Goal: Information Seeking & Learning: Understand process/instructions

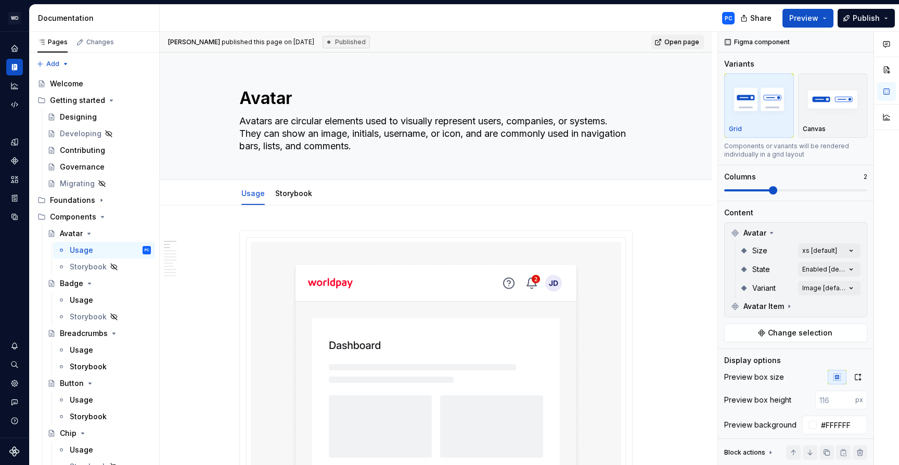
scroll to position [426, 0]
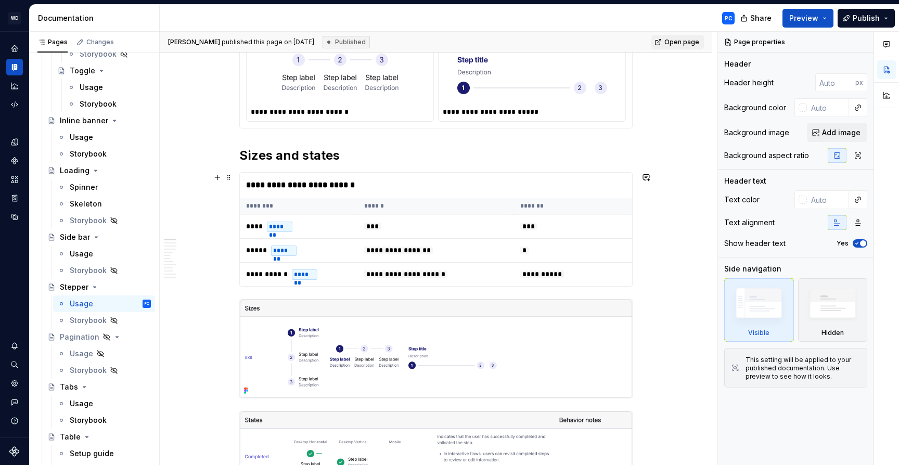
scroll to position [383, 0]
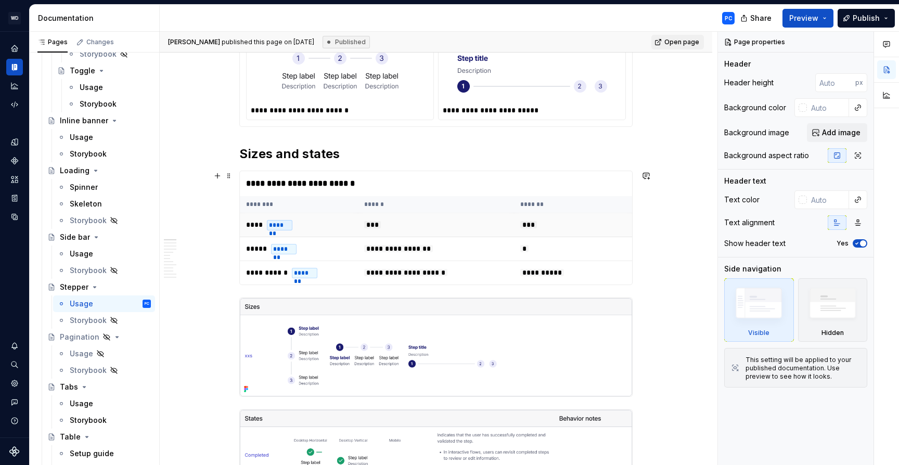
click at [504, 222] on td "***" at bounding box center [436, 225] width 156 height 24
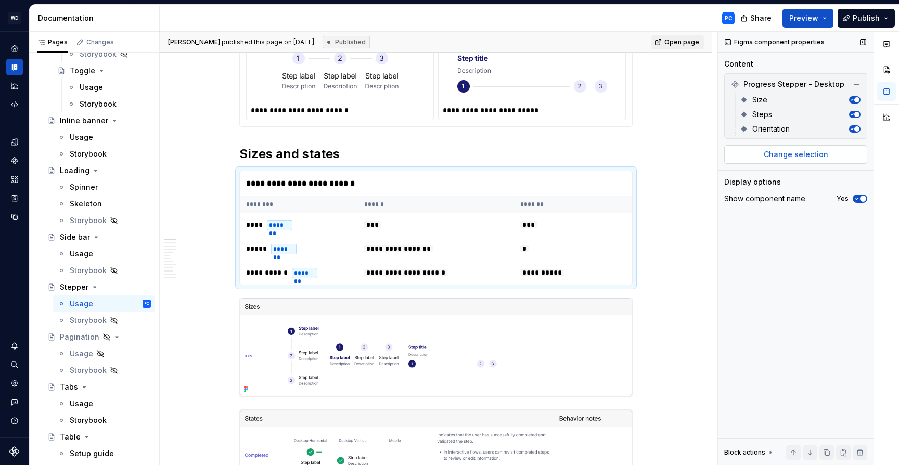
click at [816, 153] on span "Change selection" at bounding box center [795, 154] width 64 height 10
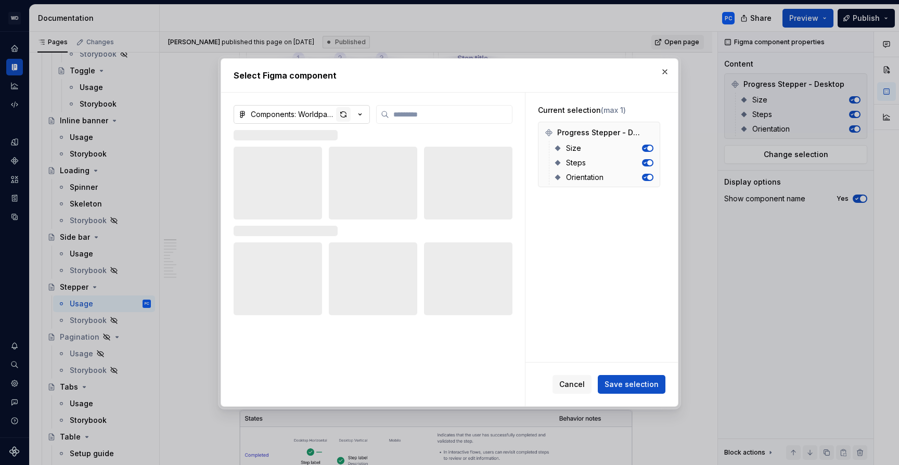
click at [342, 111] on div "button" at bounding box center [343, 114] width 15 height 15
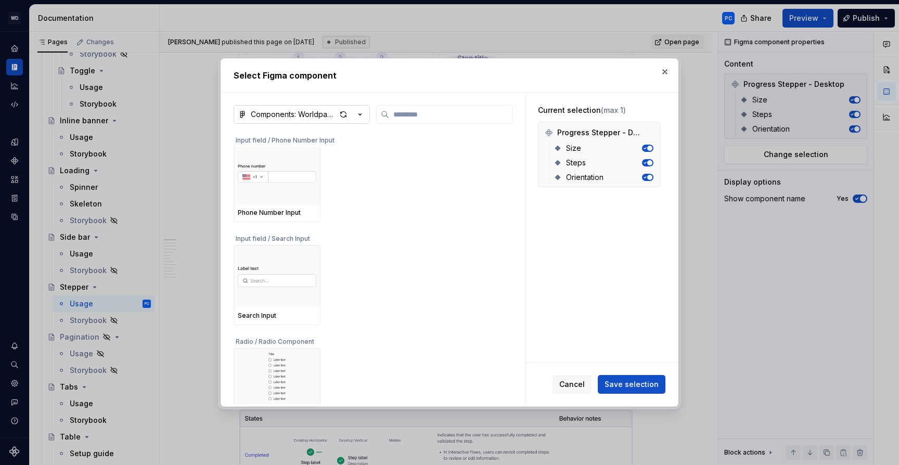
scroll to position [1837, 0]
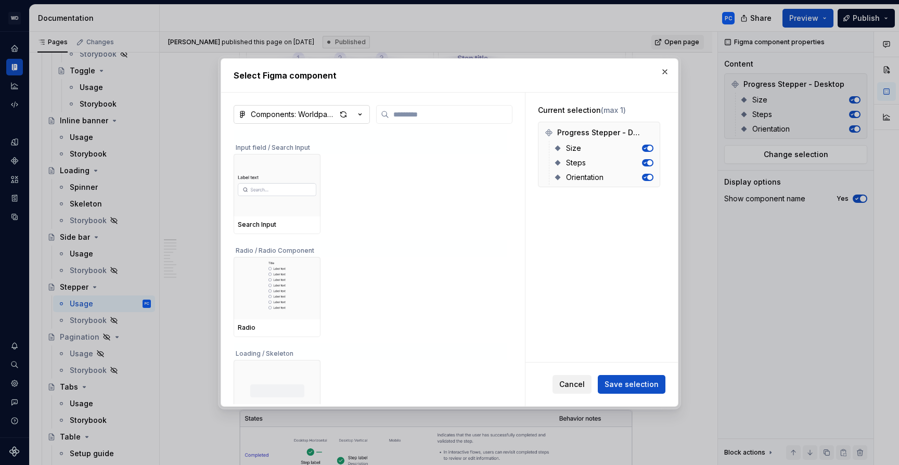
click at [570, 385] on span "Cancel" at bounding box center [571, 384] width 25 height 10
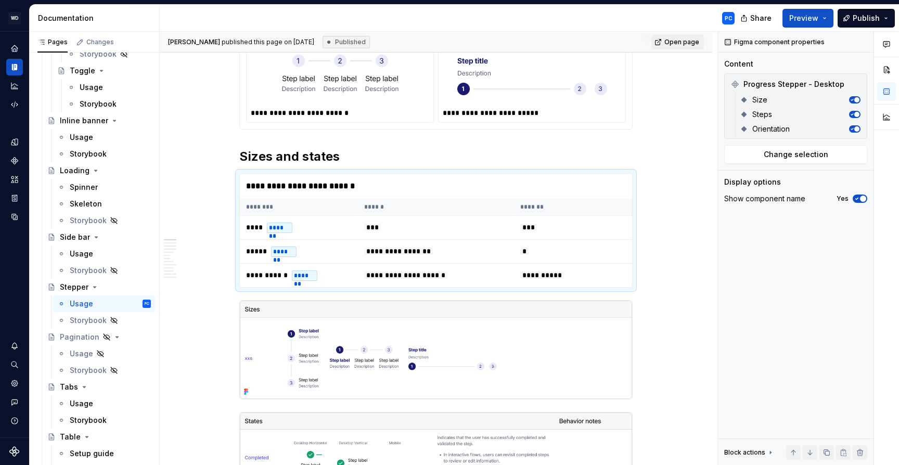
scroll to position [390, 0]
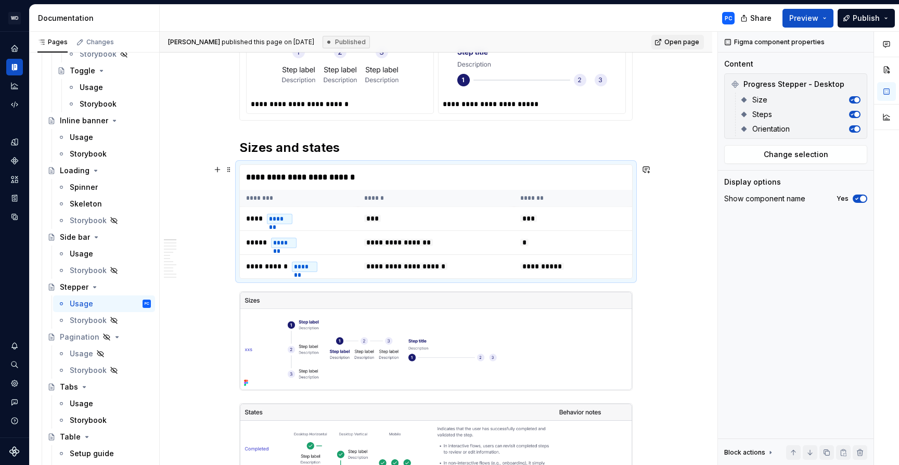
click at [468, 192] on th "******" at bounding box center [436, 198] width 156 height 17
click at [786, 161] on button "Change selection" at bounding box center [795, 154] width 143 height 19
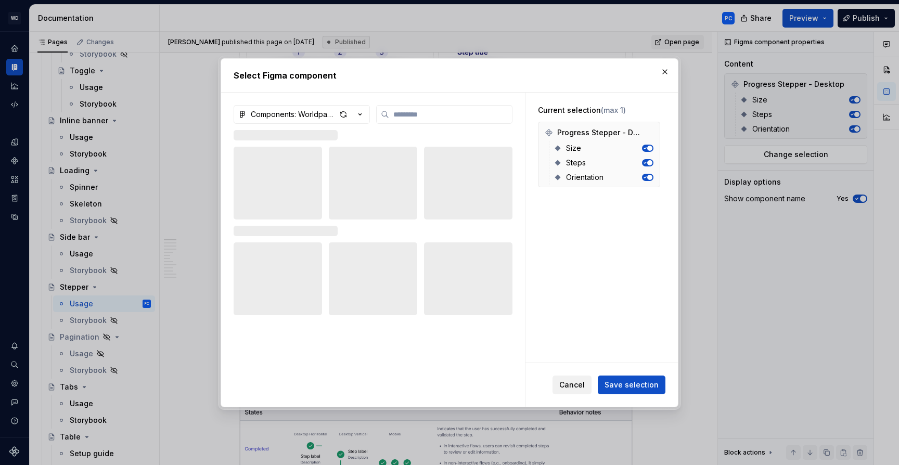
click at [571, 378] on button "Cancel" at bounding box center [571, 384] width 39 height 19
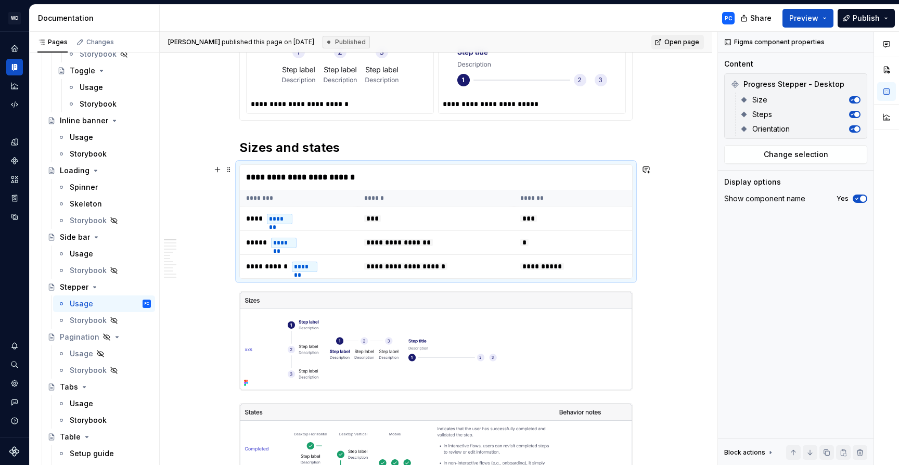
click at [600, 209] on td "***" at bounding box center [573, 219] width 118 height 24
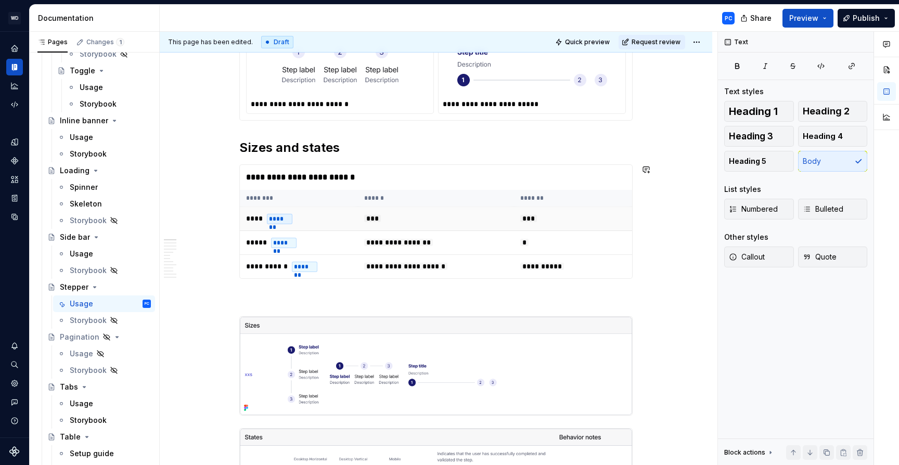
type textarea "*"
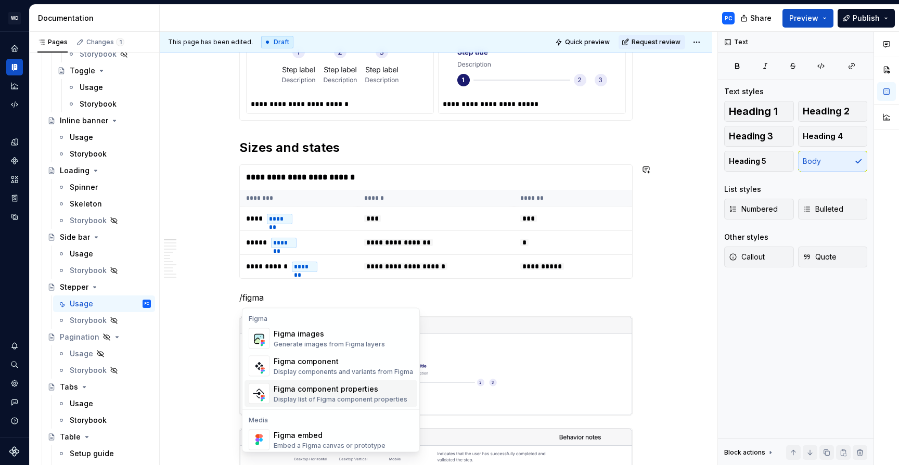
click at [361, 381] on span "Figma component properties Display list of Figma component properties" at bounding box center [330, 393] width 173 height 27
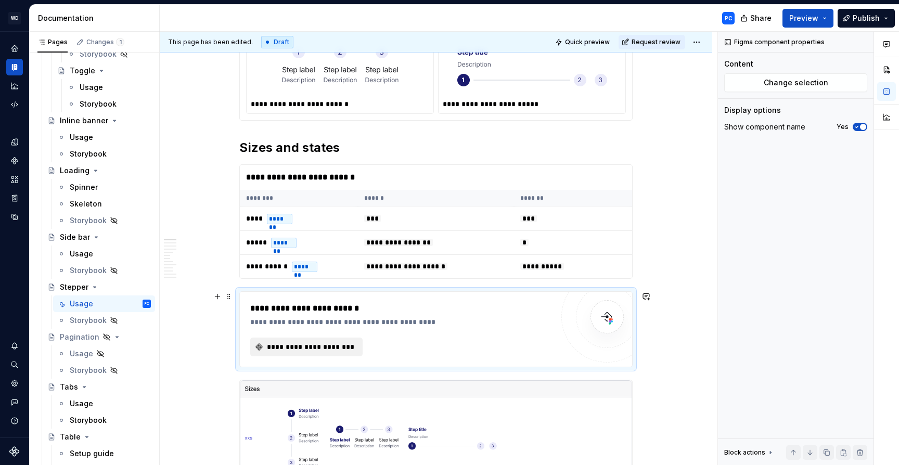
click at [327, 347] on span "**********" at bounding box center [310, 347] width 90 height 10
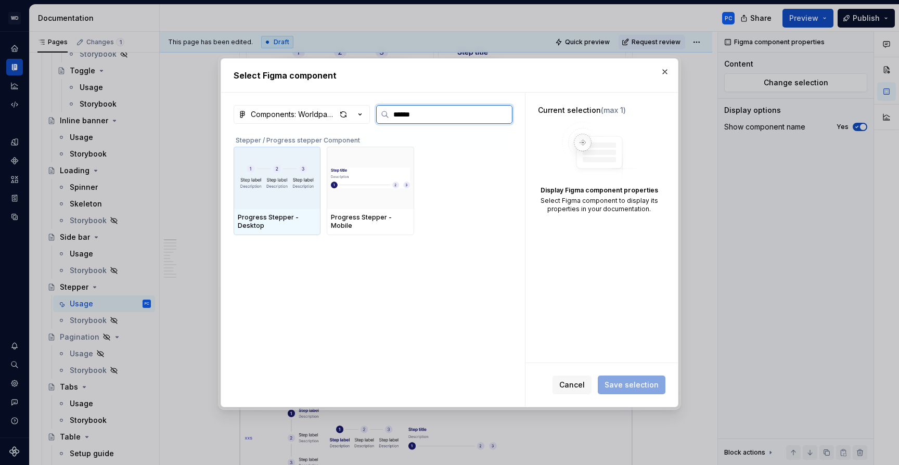
type input "*******"
click at [296, 184] on img at bounding box center [277, 178] width 79 height 42
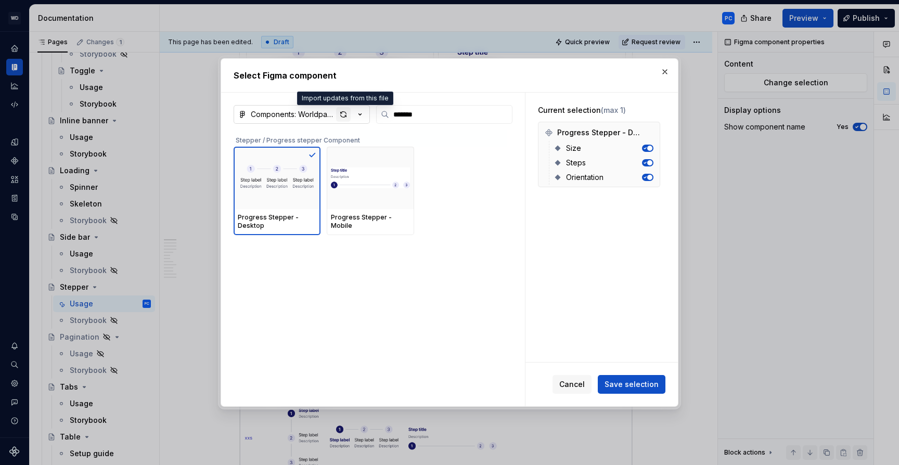
click at [342, 116] on div "button" at bounding box center [343, 114] width 15 height 15
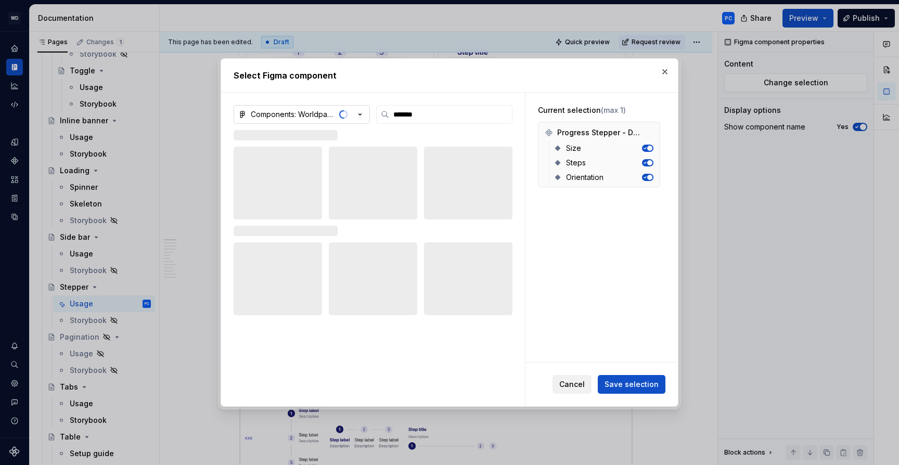
click at [585, 384] on span "Cancel" at bounding box center [571, 384] width 25 height 10
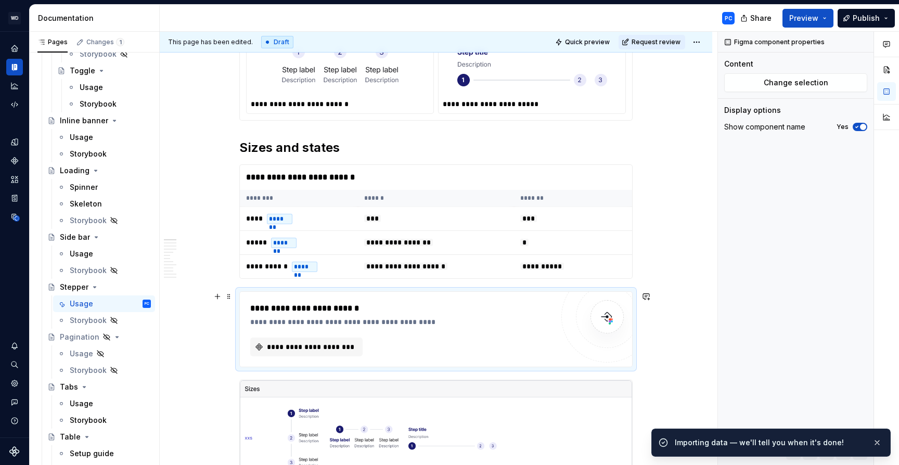
click at [531, 317] on div "**********" at bounding box center [401, 322] width 303 height 10
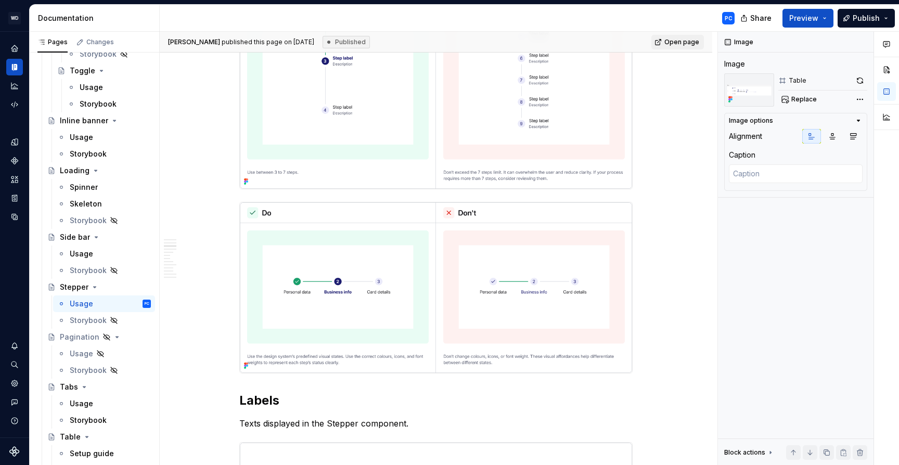
scroll to position [2004, 0]
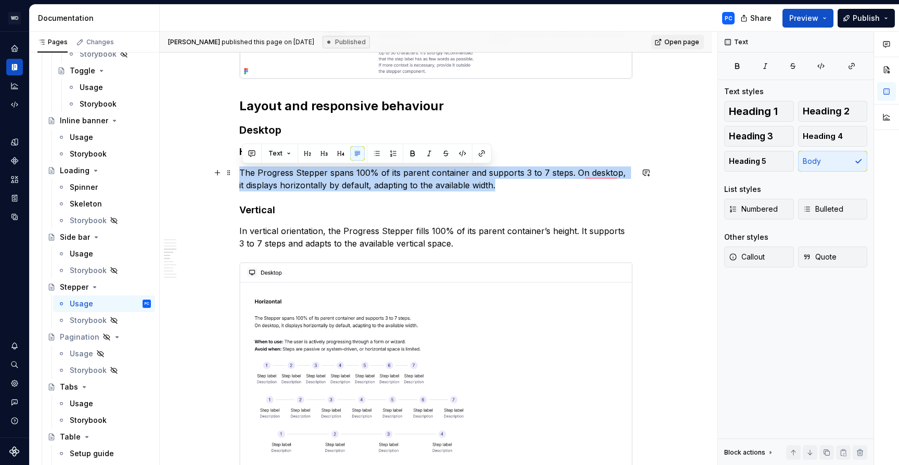
drag, startPoint x: 242, startPoint y: 171, endPoint x: 497, endPoint y: 185, distance: 255.2
click at [497, 185] on p "The Progress Stepper spans 100% of its parent container and supports 3 to 7 ste…" at bounding box center [435, 178] width 393 height 25
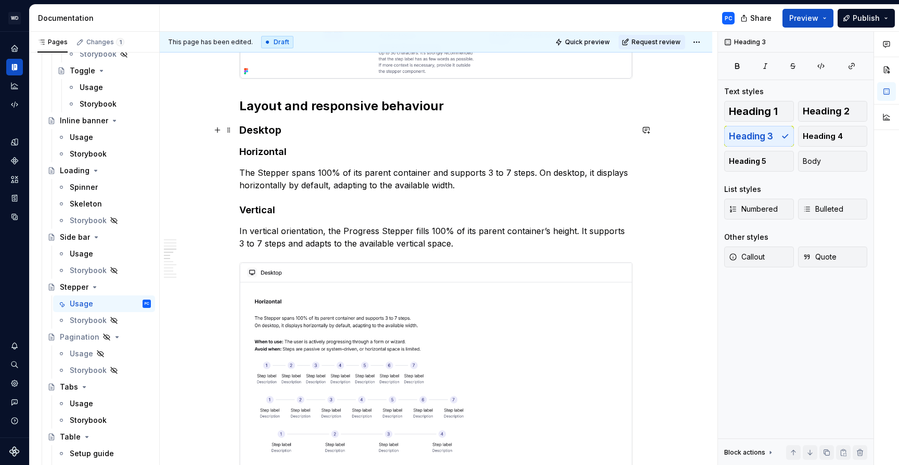
click at [292, 132] on h3 "Desktop" at bounding box center [435, 130] width 393 height 15
click at [276, 152] on h4 "Horizontal" at bounding box center [435, 152] width 393 height 12
click at [465, 186] on p "The Stepper spans 100% of its parent container and supports 3 to 7 steps. On de…" at bounding box center [435, 178] width 393 height 25
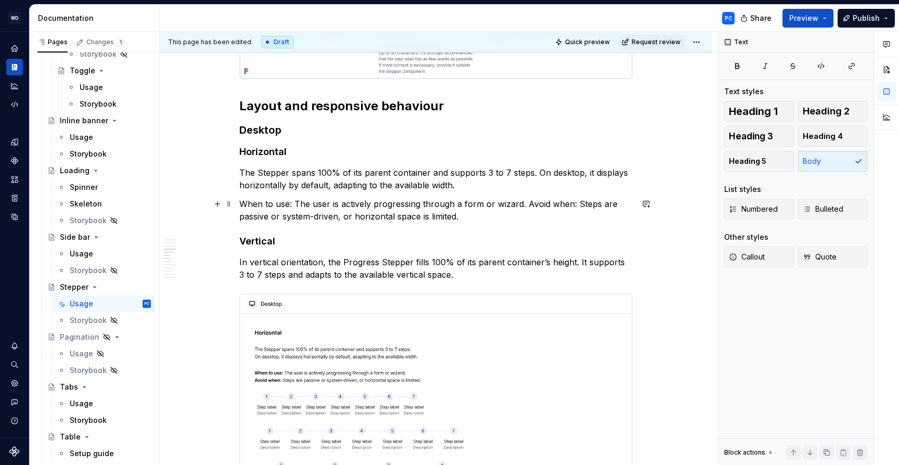
click at [528, 202] on p "When to use: The user is actively progressing through a form or wizard. Avoid w…" at bounding box center [435, 210] width 393 height 25
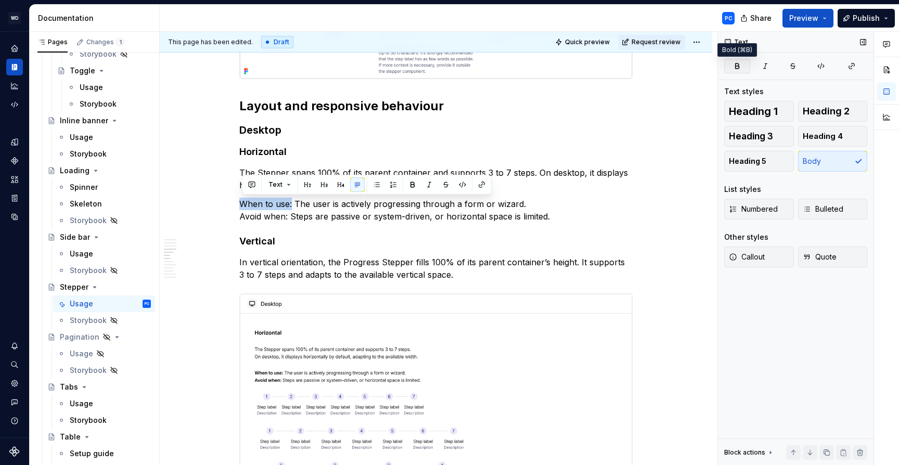
click at [735, 71] on button "button" at bounding box center [737, 66] width 26 height 15
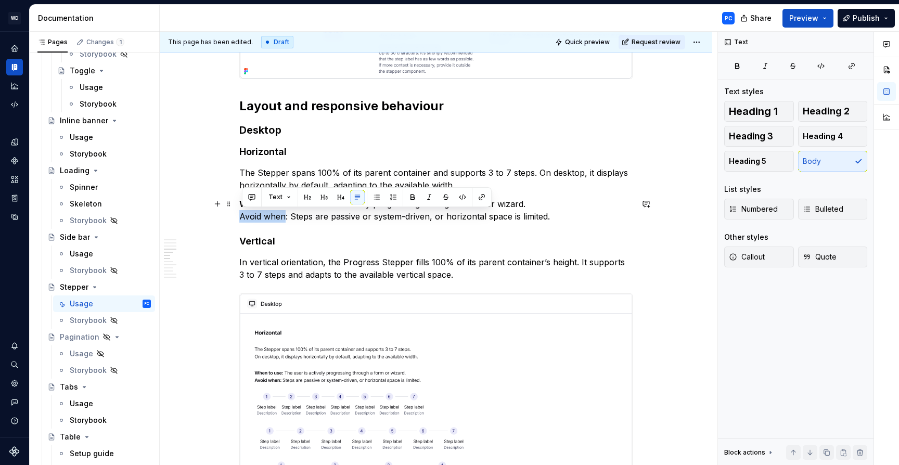
drag, startPoint x: 289, startPoint y: 215, endPoint x: 242, endPoint y: 213, distance: 46.4
click at [242, 213] on p "When to use: The user is actively progressing through a form or wizard.  Avoid …" at bounding box center [435, 210] width 393 height 25
click at [411, 194] on button "button" at bounding box center [412, 197] width 15 height 15
click at [574, 217] on p "When to use: The user is actively progressing through a form or wizard.  Avoid …" at bounding box center [435, 210] width 393 height 25
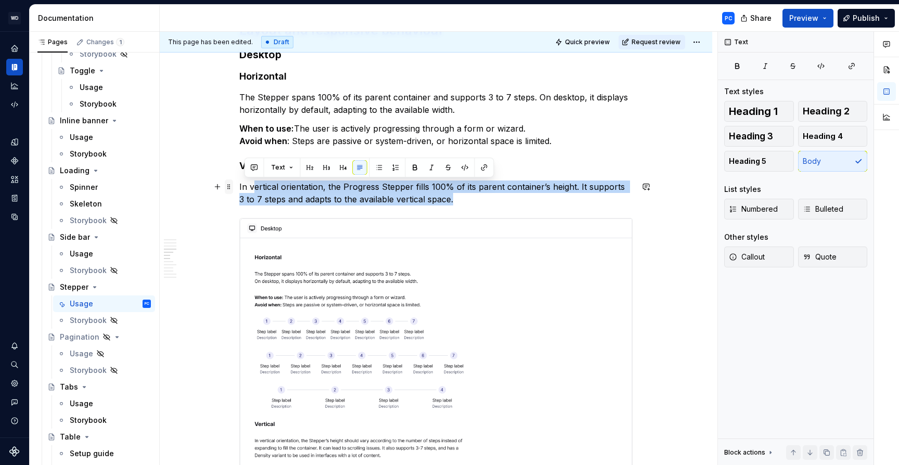
drag, startPoint x: 451, startPoint y: 198, endPoint x: 235, endPoint y: 183, distance: 216.9
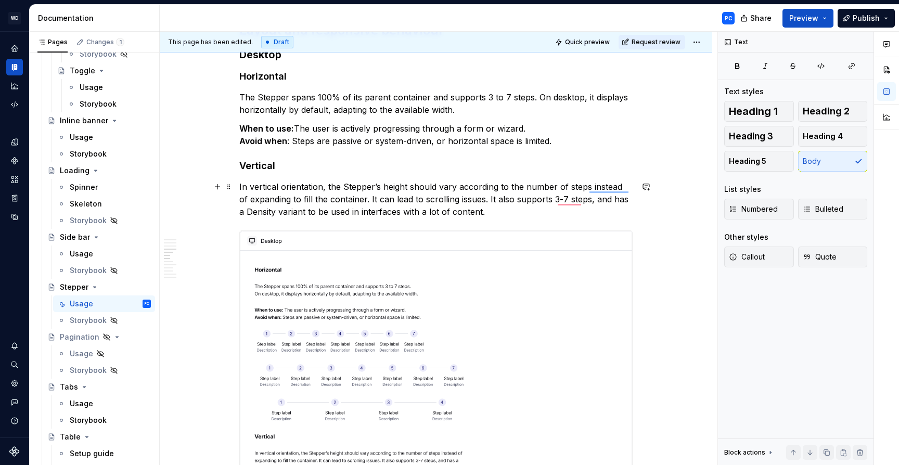
click at [517, 214] on p "In vertical orientation, the Stepper’s height should vary according to the numb…" at bounding box center [435, 198] width 393 height 37
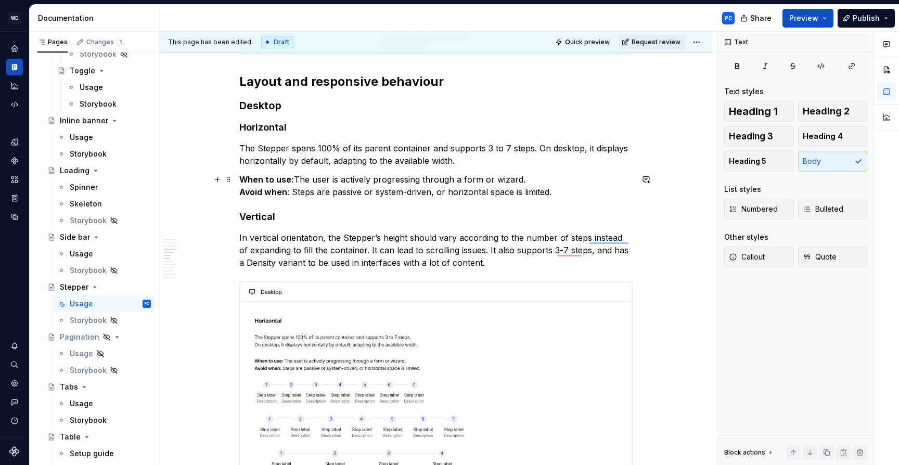
scroll to position [2659, 0]
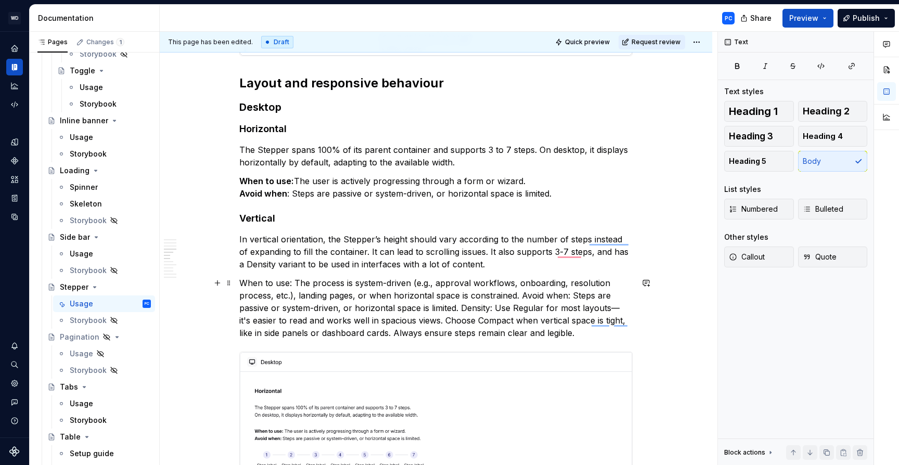
click at [523, 294] on p "When to use: The process is system-driven (e.g., approval workflows, onboarding…" at bounding box center [435, 308] width 393 height 62
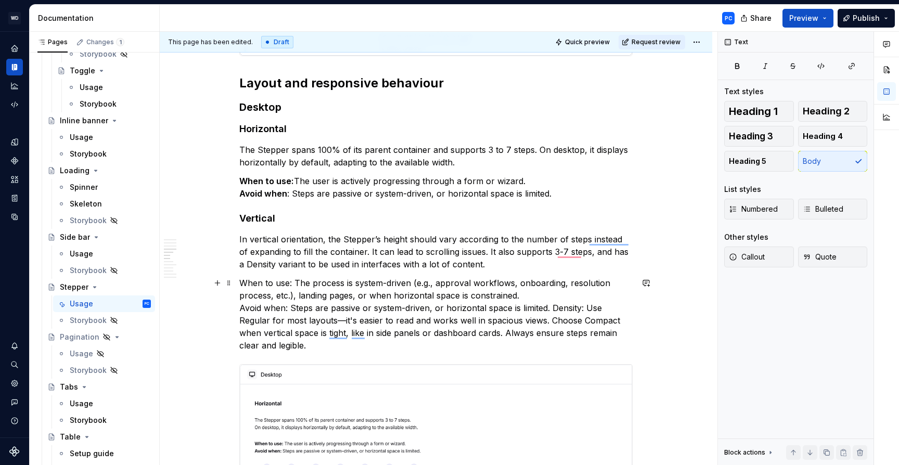
click at [554, 307] on p "When to use: The process is system-driven (e.g., approval workflows, onboarding…" at bounding box center [435, 314] width 393 height 75
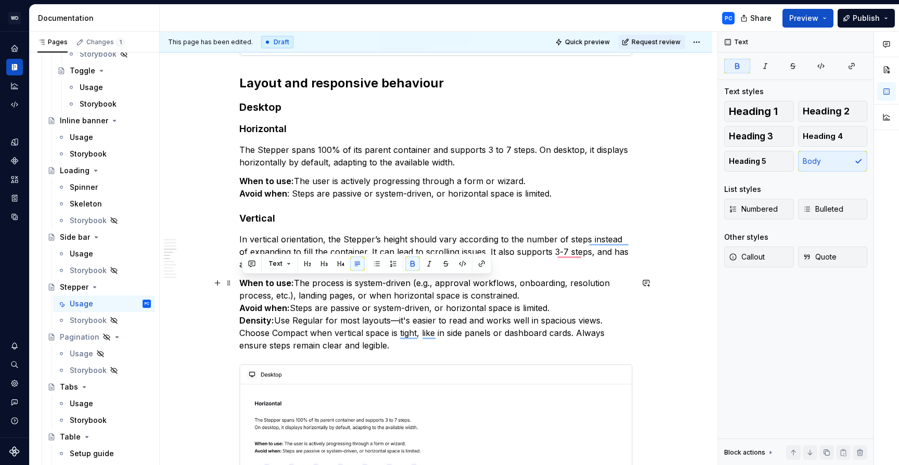
click at [407, 309] on p "When to use: The process is system-driven (e.g., approval workflows, onboarding…" at bounding box center [435, 314] width 393 height 75
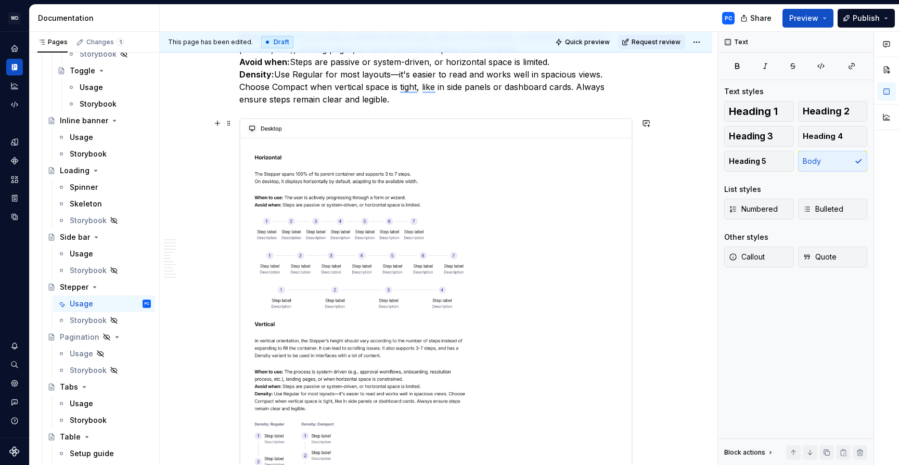
scroll to position [2929, 0]
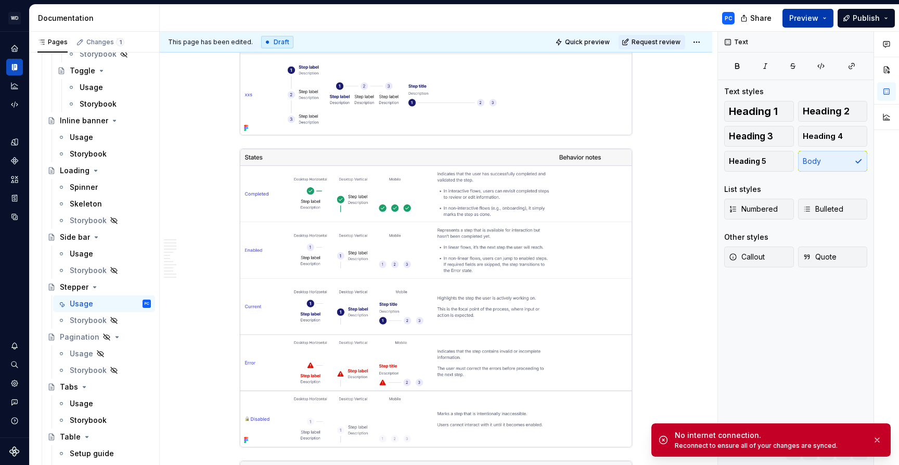
type textarea "*"
